Goal: Register for event/course

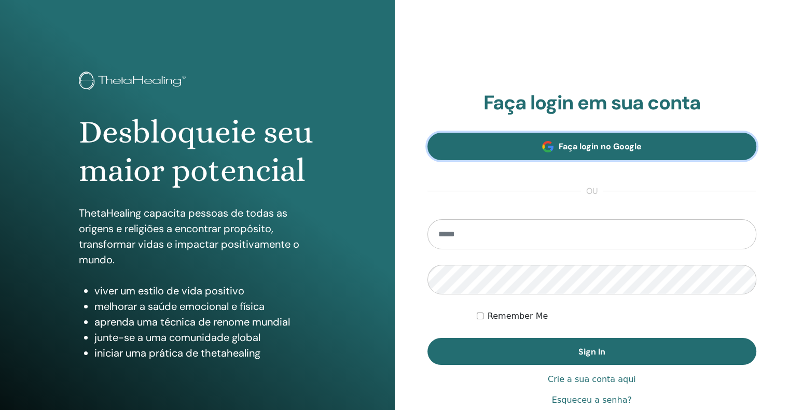
click at [604, 143] on span "Faça login no Google" at bounding box center [600, 146] width 83 height 11
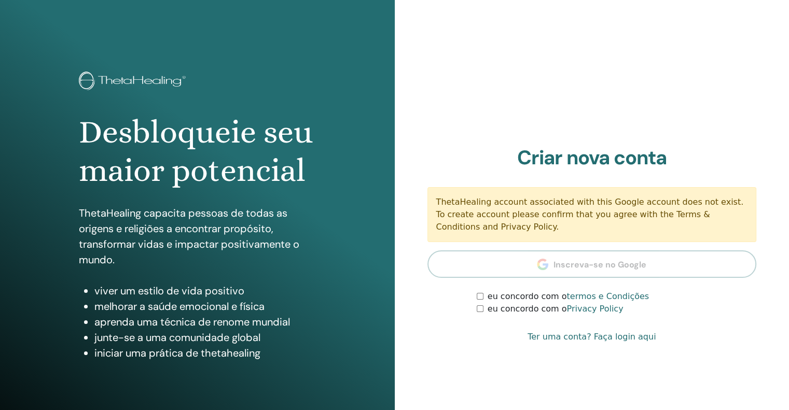
click at [579, 261] on section "Criar nova conta ThetaHealing account associated with this Google account does …" at bounding box center [591, 231] width 329 height 170
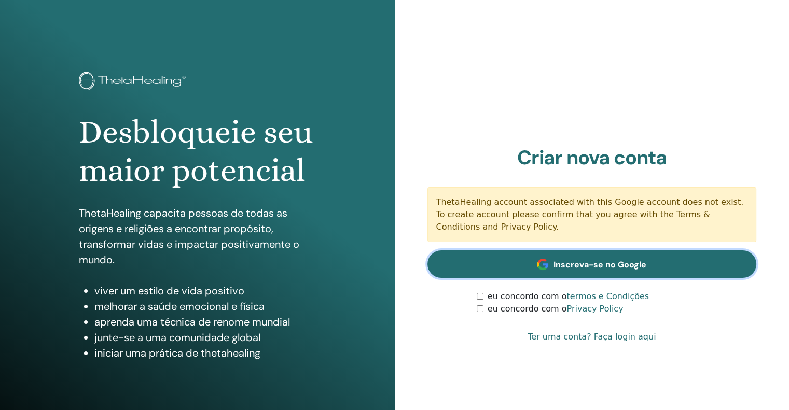
click at [568, 257] on link "Inscreva-se no Google" at bounding box center [591, 264] width 329 height 27
click at [601, 259] on span "Inscreva-se no Google" at bounding box center [599, 264] width 93 height 11
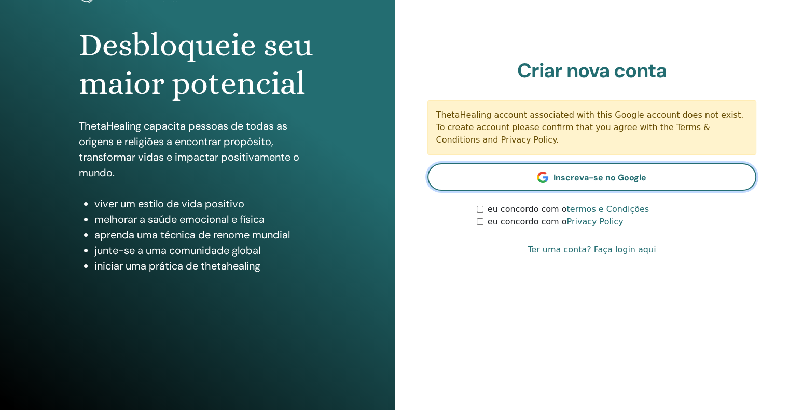
scroll to position [87, 0]
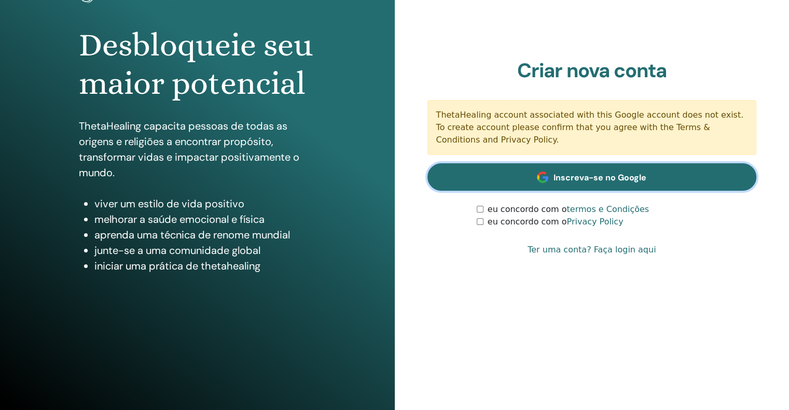
click at [598, 178] on span "Inscreva-se no Google" at bounding box center [599, 177] width 93 height 11
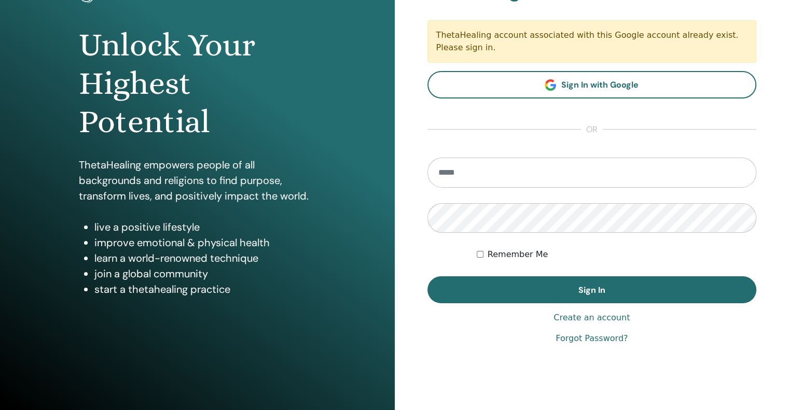
scroll to position [35, 0]
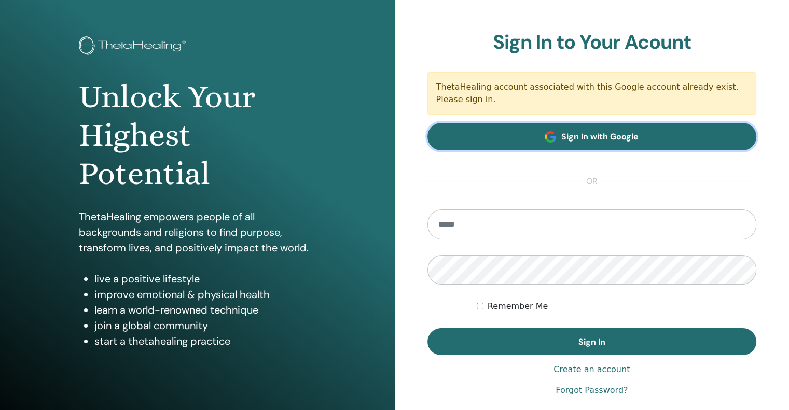
click at [590, 133] on span "Sign In with Google" at bounding box center [599, 136] width 77 height 11
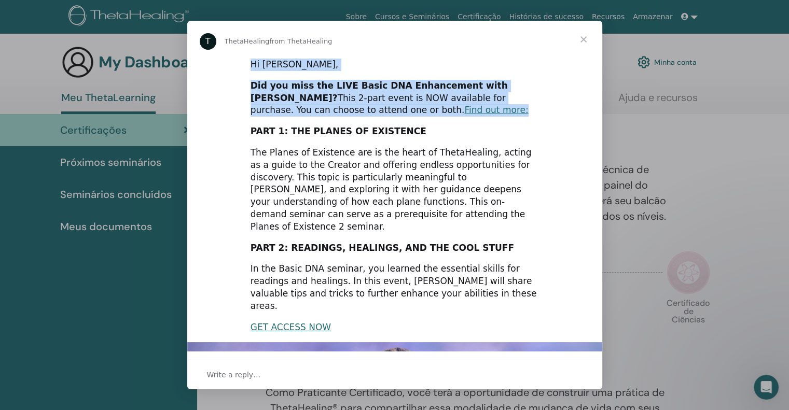
drag, startPoint x: 249, startPoint y: 62, endPoint x: 386, endPoint y: 112, distance: 146.4
click at [386, 112] on div "Hi [PERSON_NAME], Did you miss the LIVE Basic DNA Enhancement with [PERSON_NAME…" at bounding box center [394, 321] width 415 height 526
copy div "Hi [PERSON_NAME], Did you miss the LIVE Basic DNA Enhancement with [PERSON_NAME…"
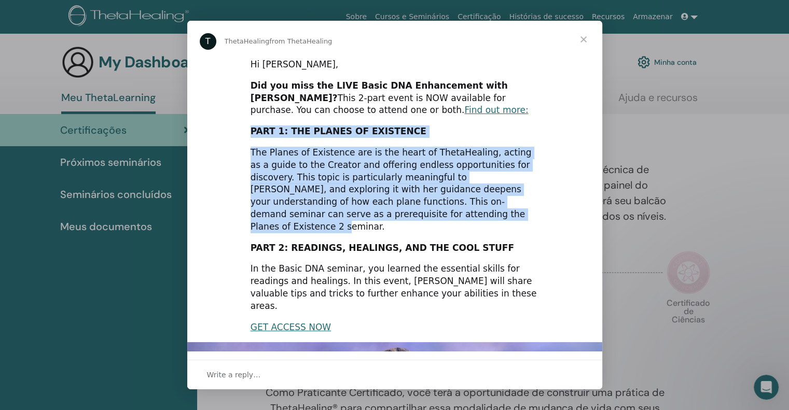
drag, startPoint x: 247, startPoint y: 132, endPoint x: 347, endPoint y: 215, distance: 130.0
click at [347, 215] on div "Hi Renata, Did you miss the LIVE Basic DNA Enhancement with Vianna? This 2-part…" at bounding box center [394, 321] width 415 height 526
copy div "PART 1: THE PLANES OF EXISTENCE The Planes of Existence are is the heart of The…"
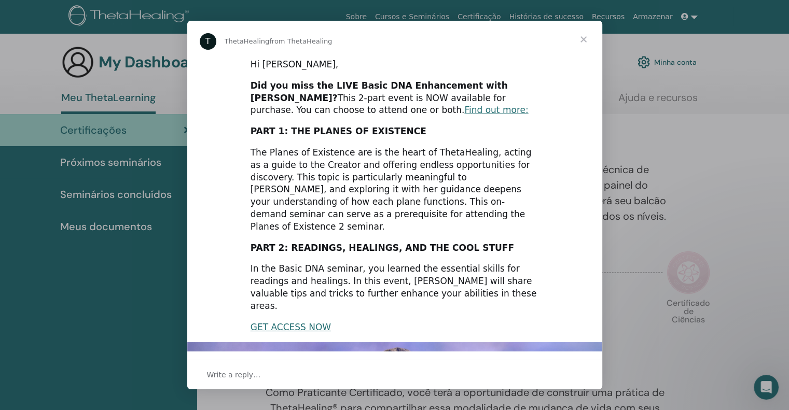
click at [505, 221] on div "Hi Renata, Did you miss the LIVE Basic DNA Enhancement with Vianna? This 2-part…" at bounding box center [394, 321] width 415 height 526
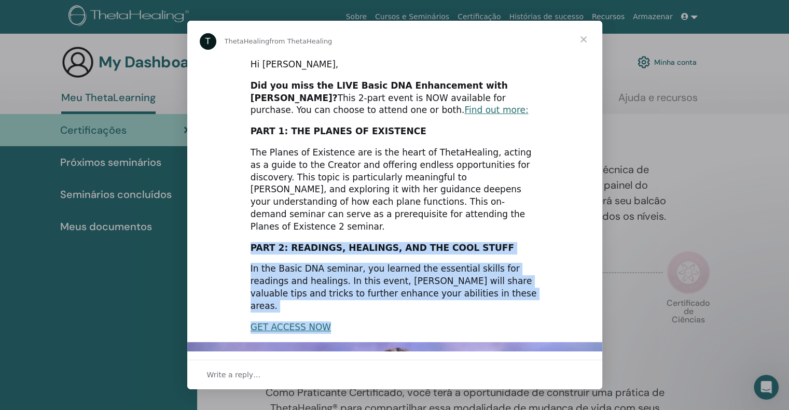
drag, startPoint x: 251, startPoint y: 239, endPoint x: 430, endPoint y: 298, distance: 188.6
click at [430, 298] on div "Hi Renata, Did you miss the LIVE Basic DNA Enhancement with Vianna? This 2-part…" at bounding box center [394, 321] width 415 height 526
copy div "PART 2: READINGS, HEALINGS, AND THE COOL STUFF In the Basic DNA seminar, you le…"
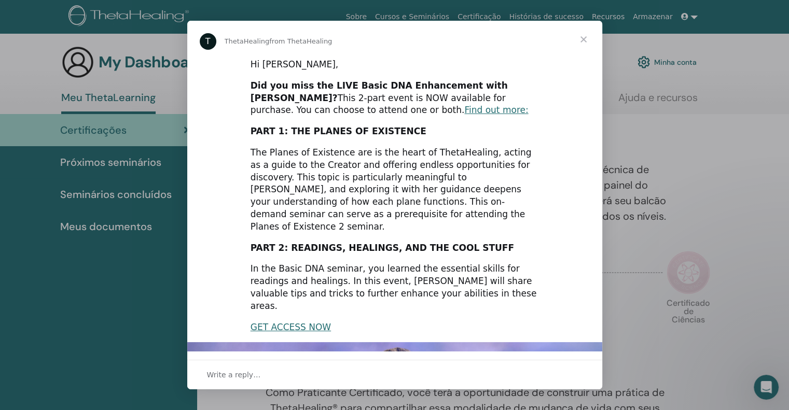
click at [405, 108] on div "Did you miss the LIVE Basic DNA Enhancement with Vianna? This 2-part event is N…" at bounding box center [395, 98] width 288 height 37
click at [464, 109] on link "Find out more:" at bounding box center [496, 110] width 64 height 10
click at [324, 216] on div "The Planes of Existence are is the heart of ThetaHealing, acting as a guide to …" at bounding box center [395, 190] width 288 height 87
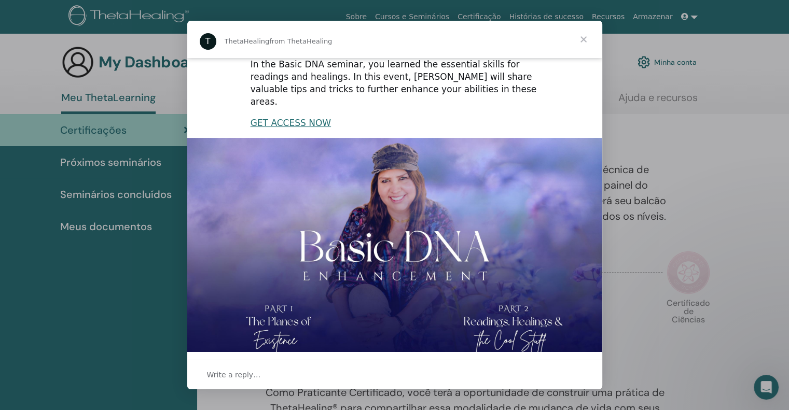
scroll to position [101, 0]
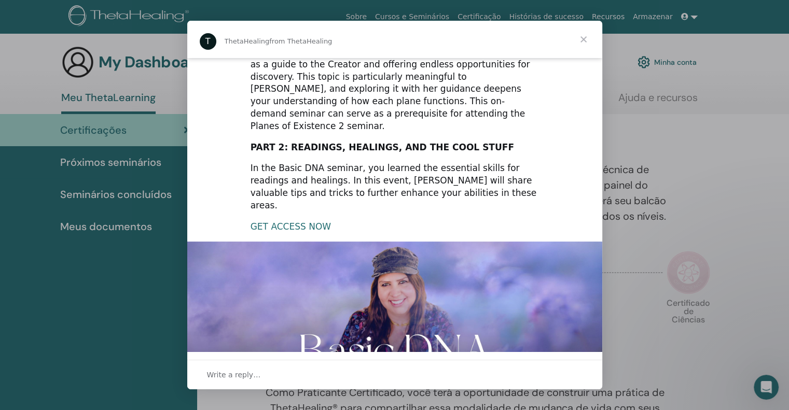
click at [276, 221] on link "GET ACCESS NOW" at bounding box center [291, 226] width 80 height 10
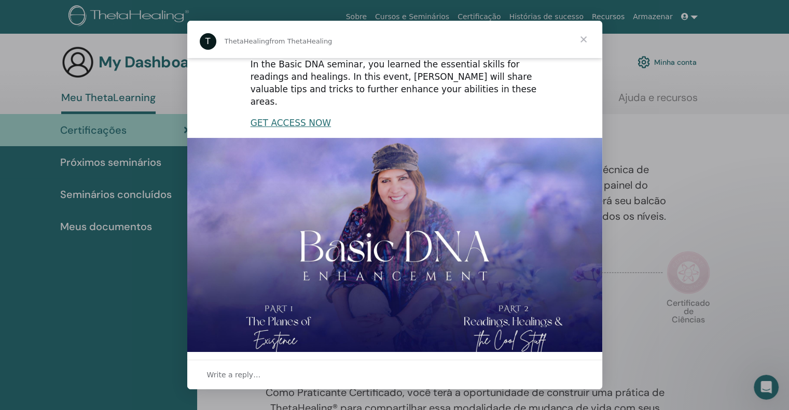
click at [368, 278] on img "Intercom messenger" at bounding box center [394, 254] width 415 height 233
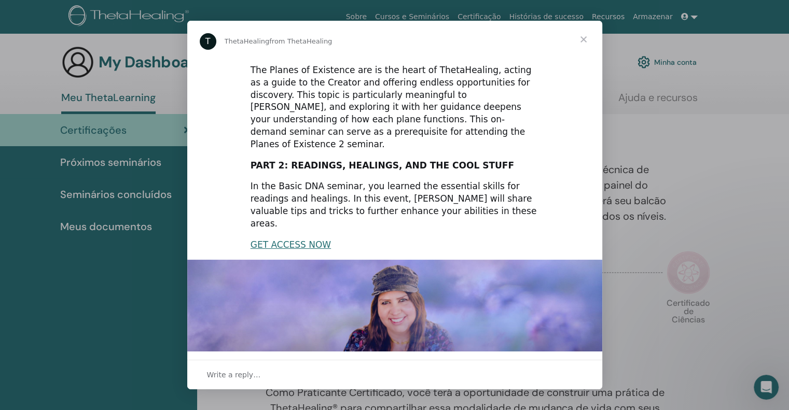
scroll to position [0, 0]
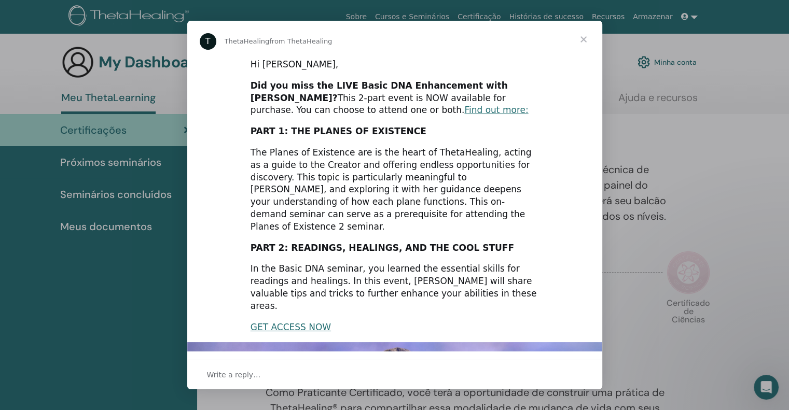
click at [584, 39] on span "Close" at bounding box center [583, 39] width 37 height 37
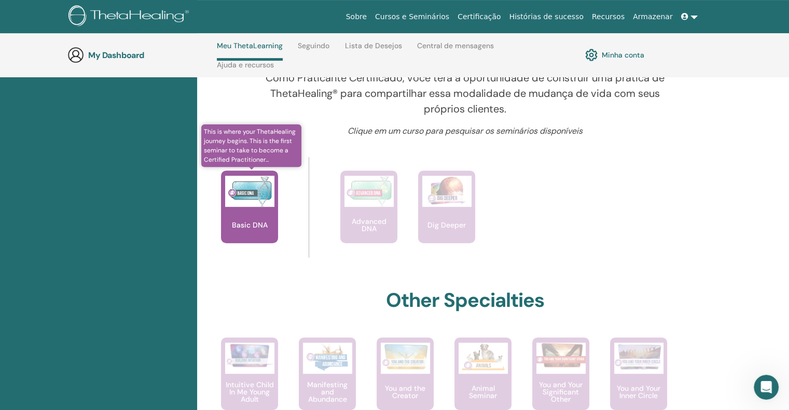
scroll to position [355, 0]
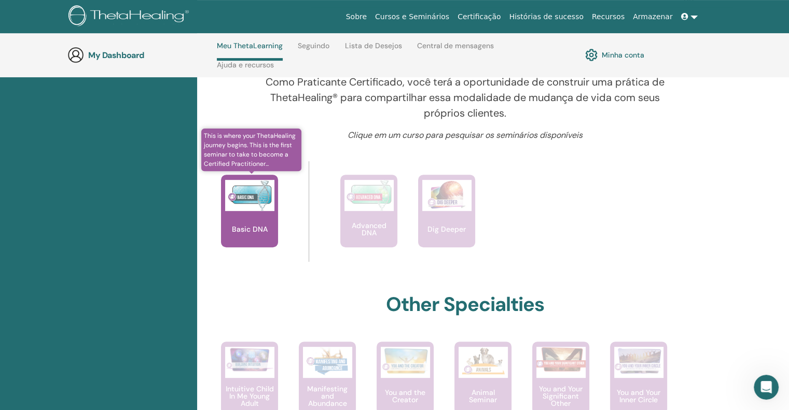
click at [251, 211] on img at bounding box center [249, 195] width 49 height 31
